Goal: Information Seeking & Learning: Learn about a topic

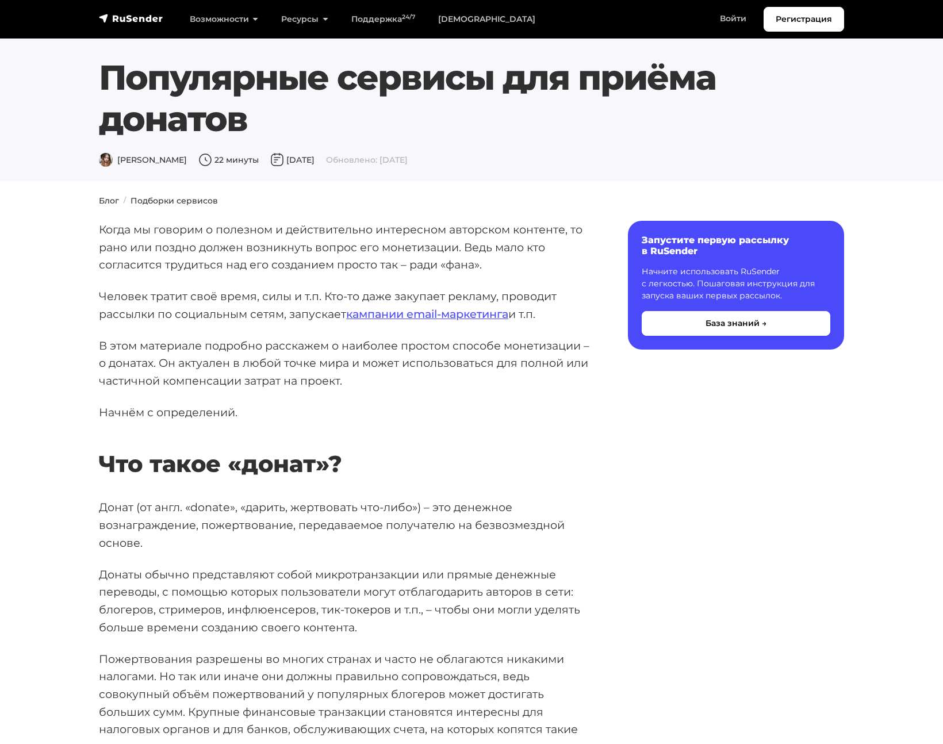
click at [434, 372] on p "В этом материале подробно расскажем о наиболее простом способе монетизации – о …" at bounding box center [345, 363] width 492 height 53
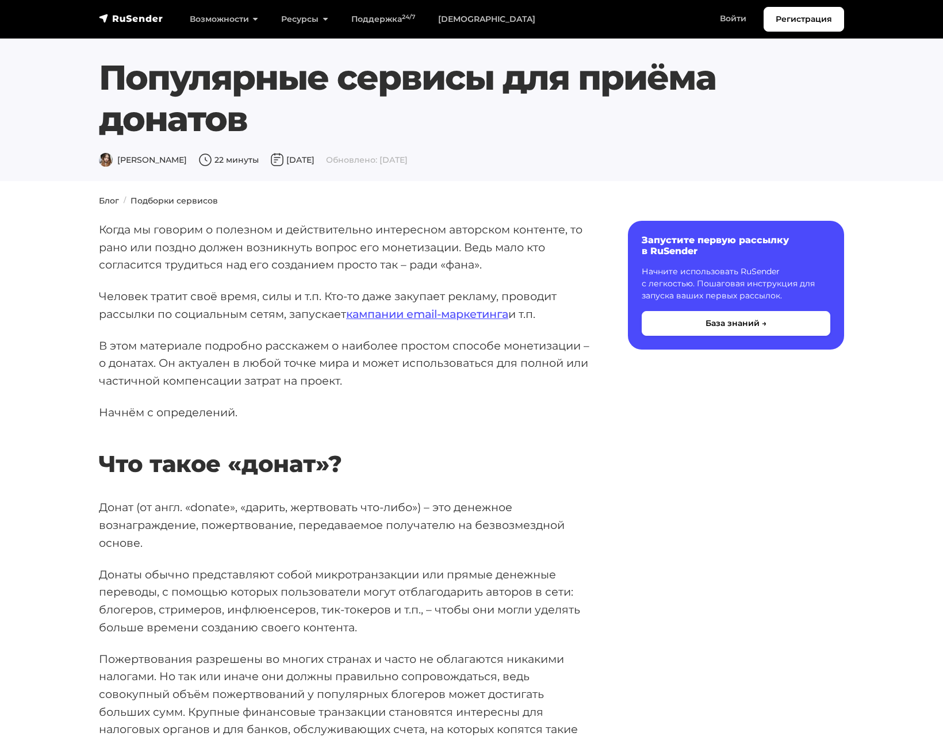
click at [434, 372] on p "В этом материале подробно расскажем о наиболее простом способе монетизации – о …" at bounding box center [345, 363] width 492 height 53
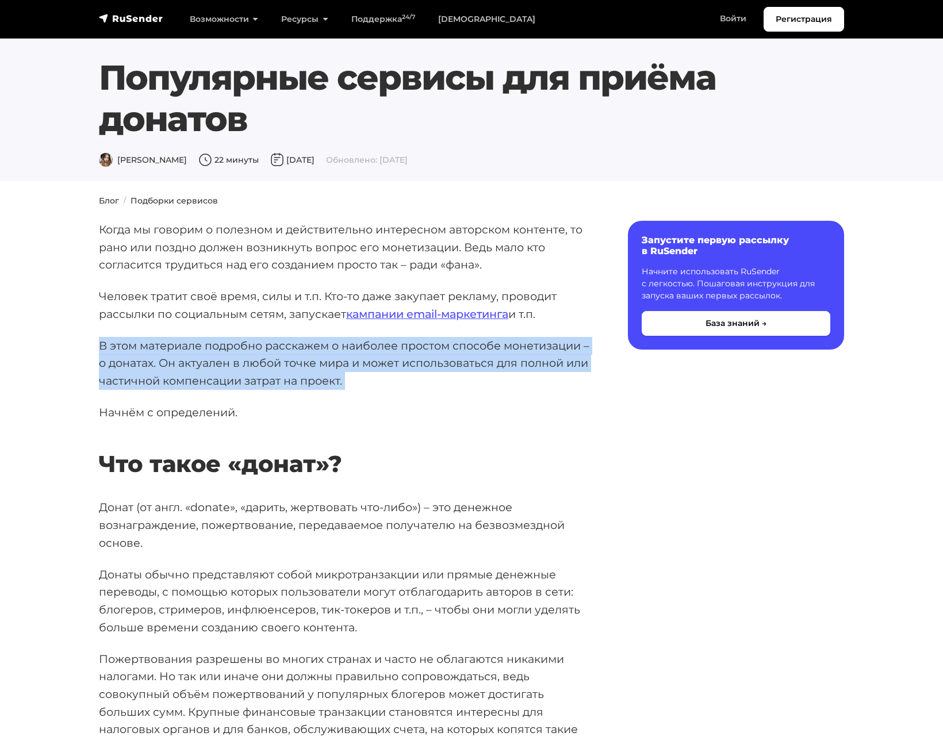
click at [434, 372] on p "В этом материале подробно расскажем о наиболее простом способе монетизации – о …" at bounding box center [345, 363] width 492 height 53
